Goal: Task Accomplishment & Management: Use online tool/utility

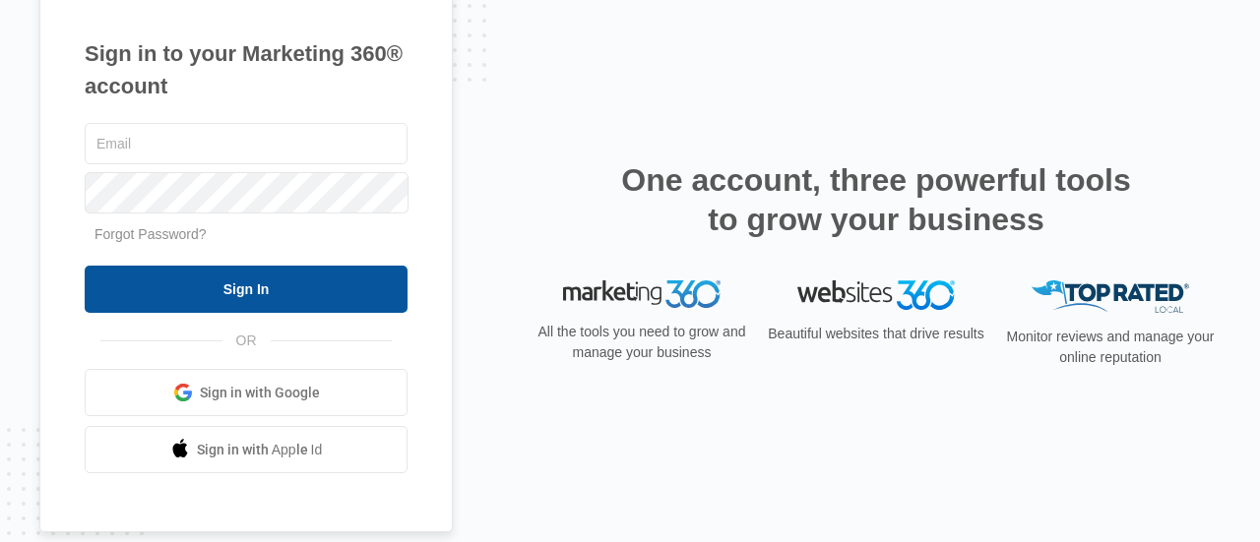
type input "[EMAIL_ADDRESS][DOMAIN_NAME]"
click at [187, 306] on input "Sign In" at bounding box center [246, 289] width 323 height 47
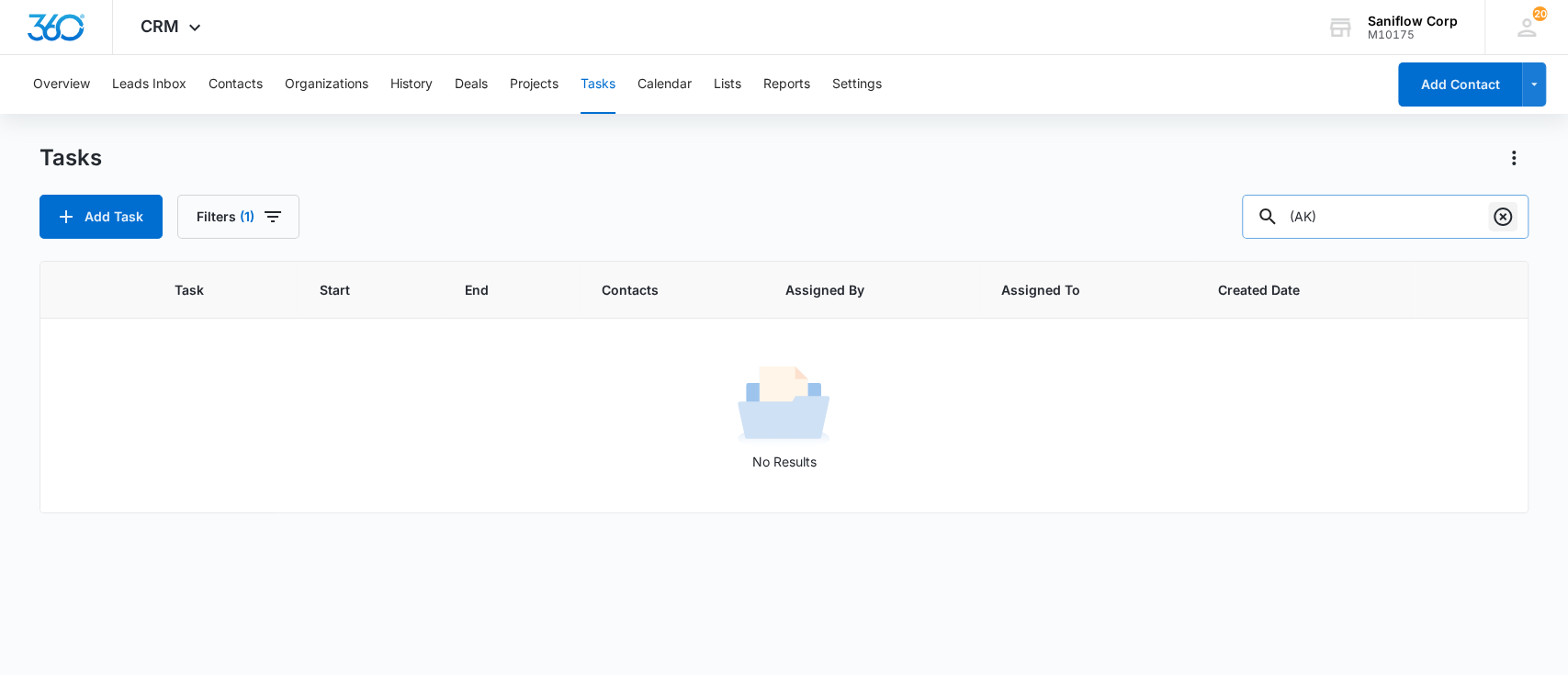
click at [1505, 207] on icon "Clear" at bounding box center [1503, 217] width 22 height 22
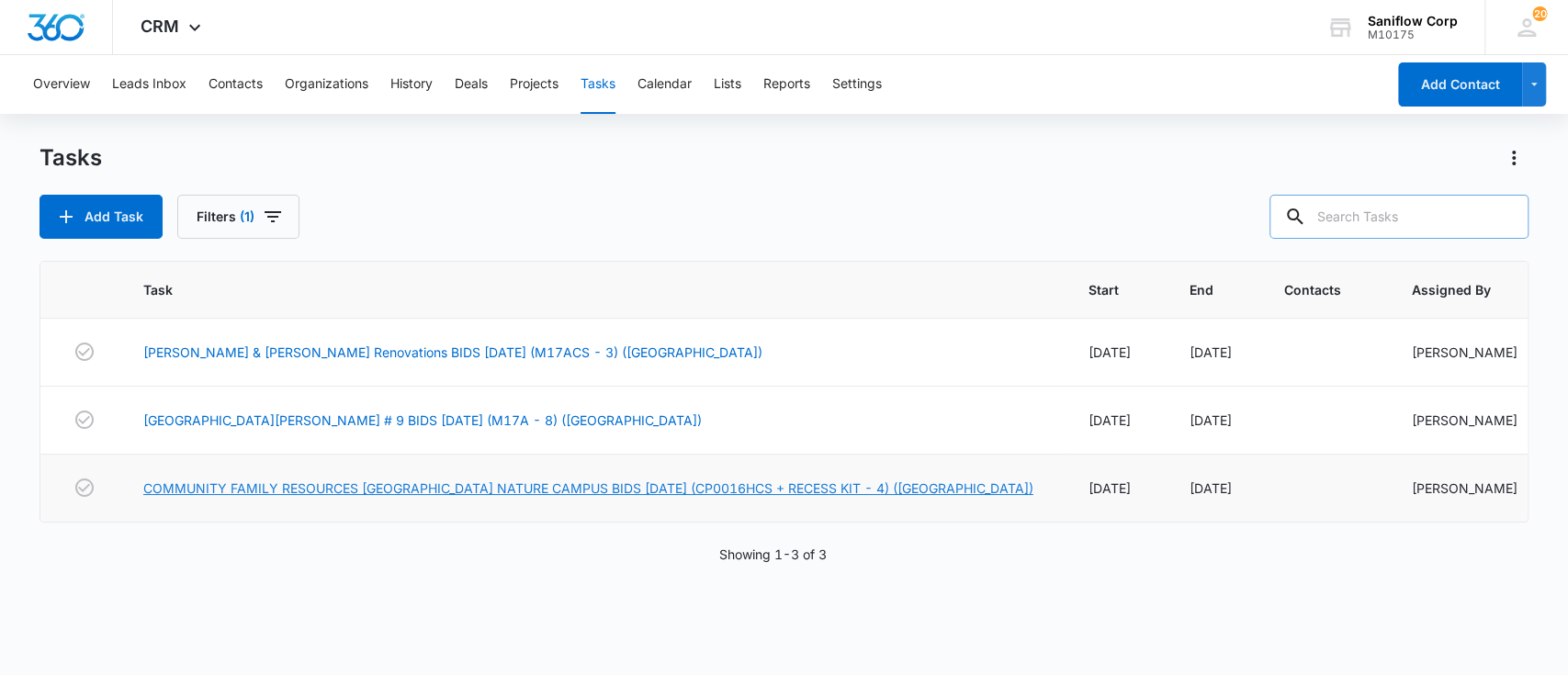
click at [736, 498] on link "COMMUNITY FAMILY RESOURCES [GEOGRAPHIC_DATA] NATURE CAMPUS BIDS [DATE] (CP0016H…" at bounding box center [589, 488] width 890 height 20
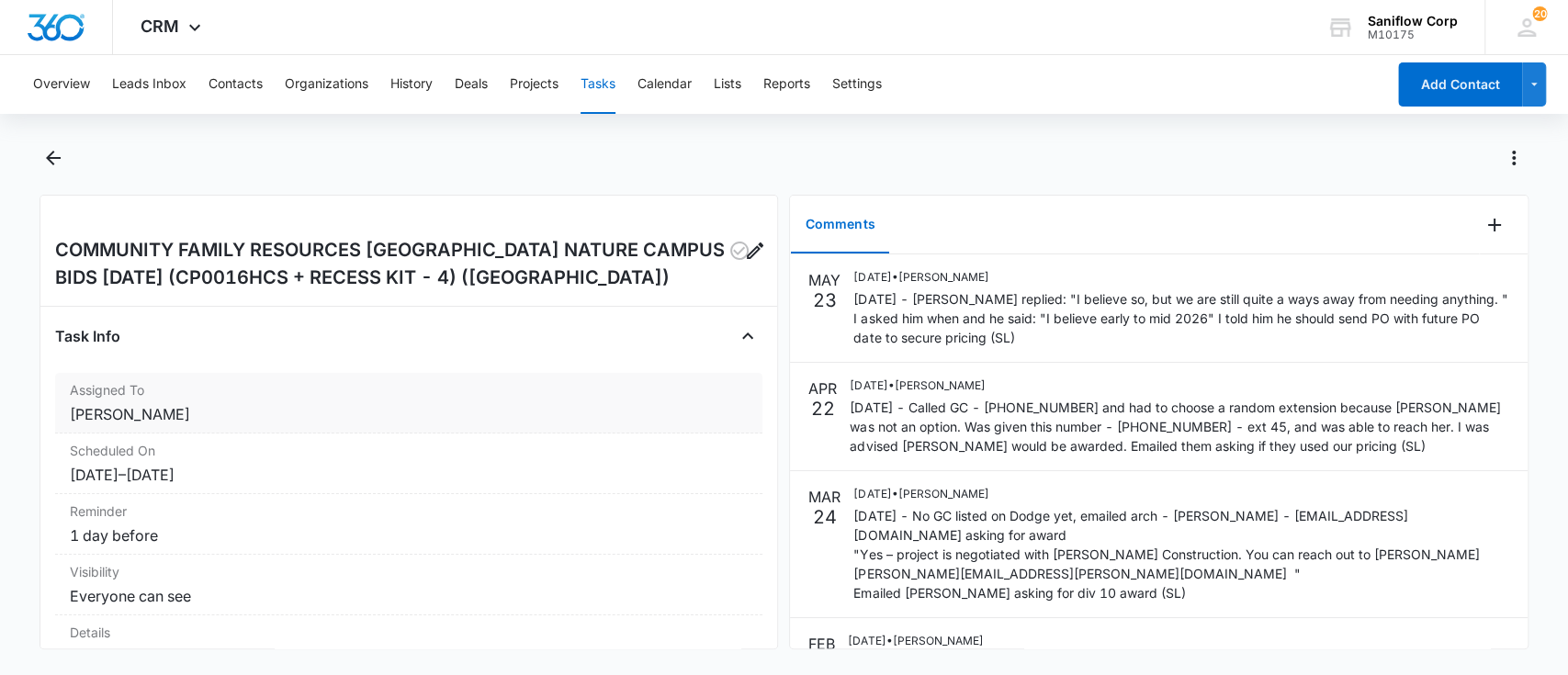
click at [392, 430] on div "Assigned To Samantha Layedra" at bounding box center [409, 403] width 708 height 61
click at [379, 404] on dd "[PERSON_NAME]" at bounding box center [409, 415] width 679 height 22
click at [383, 408] on dd "[PERSON_NAME]" at bounding box center [409, 415] width 679 height 22
click at [45, 173] on div at bounding box center [784, 169] width 1491 height 51
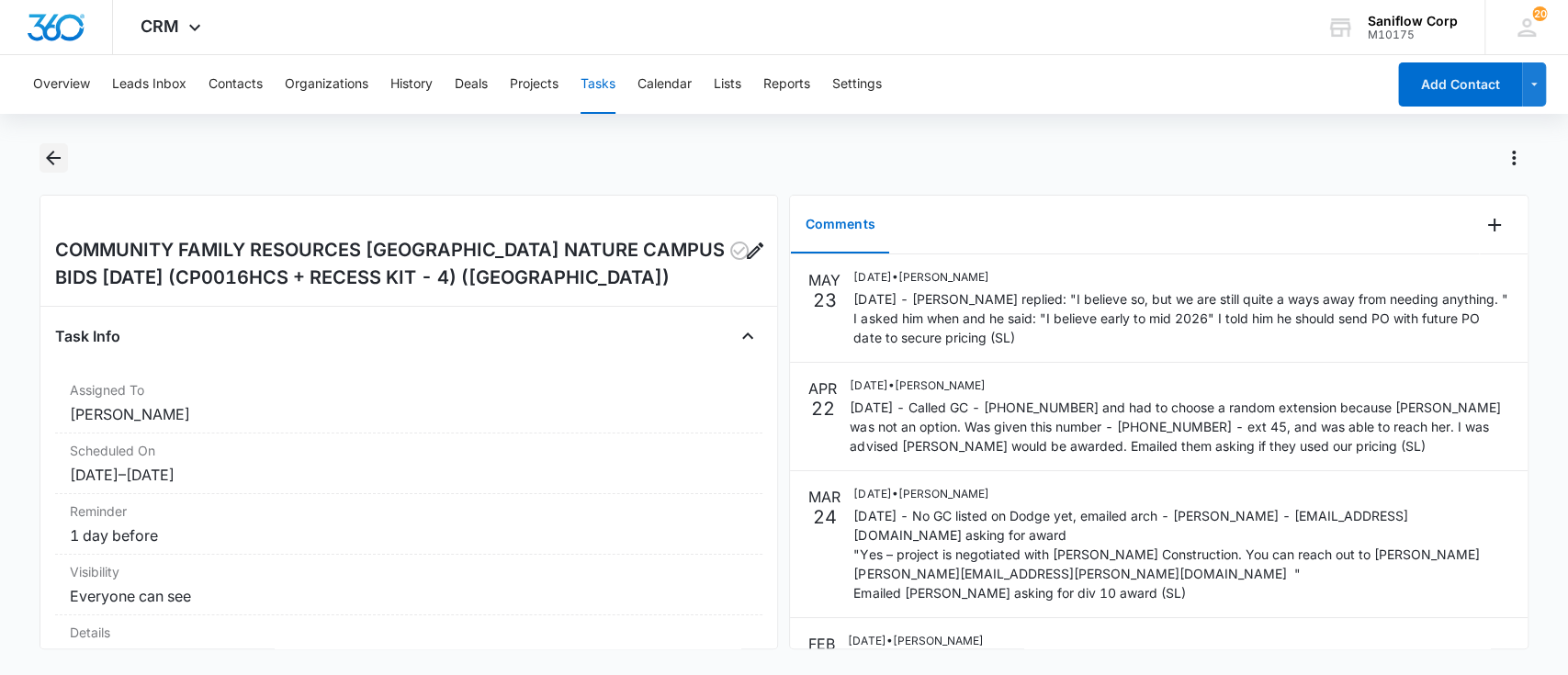
drag, startPoint x: 58, startPoint y: 134, endPoint x: 58, endPoint y: 155, distance: 21.0
click at [58, 155] on div "Overview Leads Inbox Contacts Organizations History Deals Projects Tasks Calend…" at bounding box center [784, 363] width 1568 height 616
click at [58, 155] on icon "Back" at bounding box center [53, 158] width 22 height 22
